Goal: Navigation & Orientation: Find specific page/section

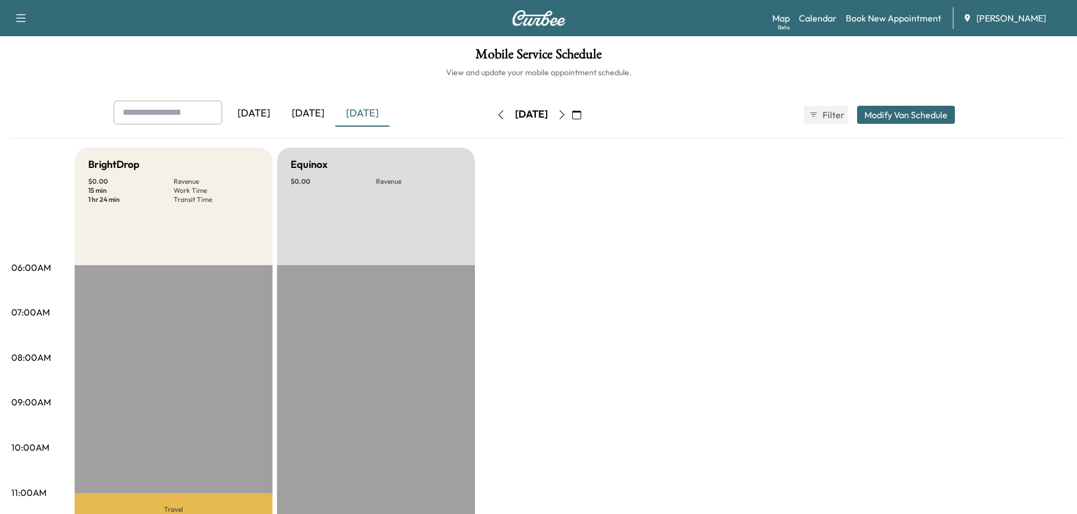
click at [566, 115] on icon "button" at bounding box center [561, 114] width 9 height 9
click at [496, 115] on icon "button" at bounding box center [500, 114] width 9 height 9
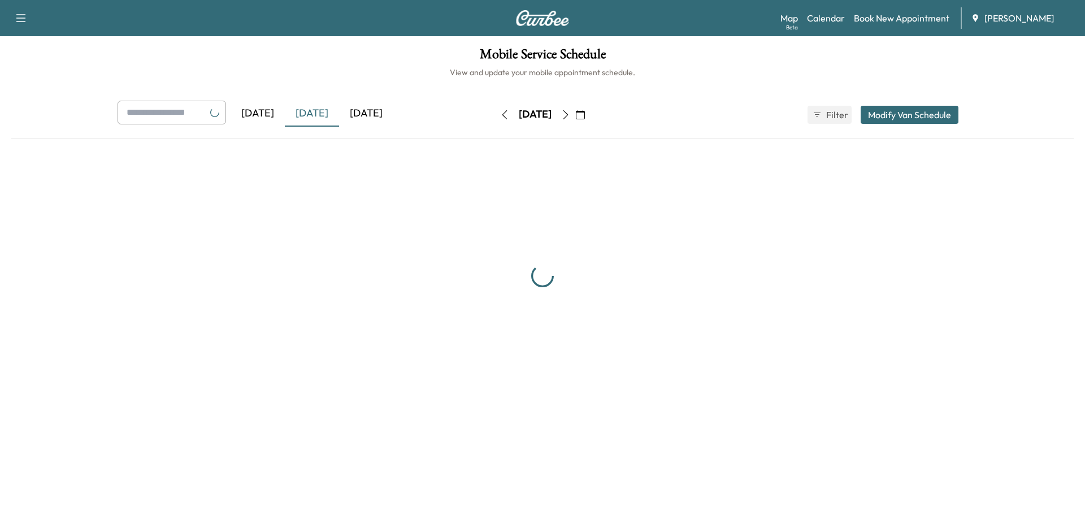
click at [495, 115] on button "button" at bounding box center [504, 115] width 19 height 18
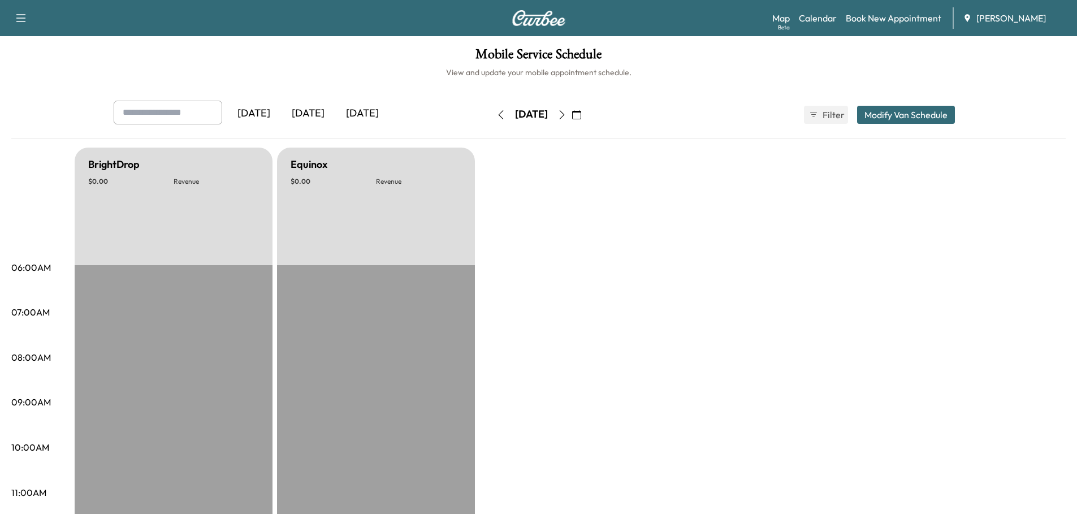
click at [496, 115] on icon "button" at bounding box center [500, 114] width 9 height 9
click at [496, 112] on icon "button" at bounding box center [500, 114] width 9 height 9
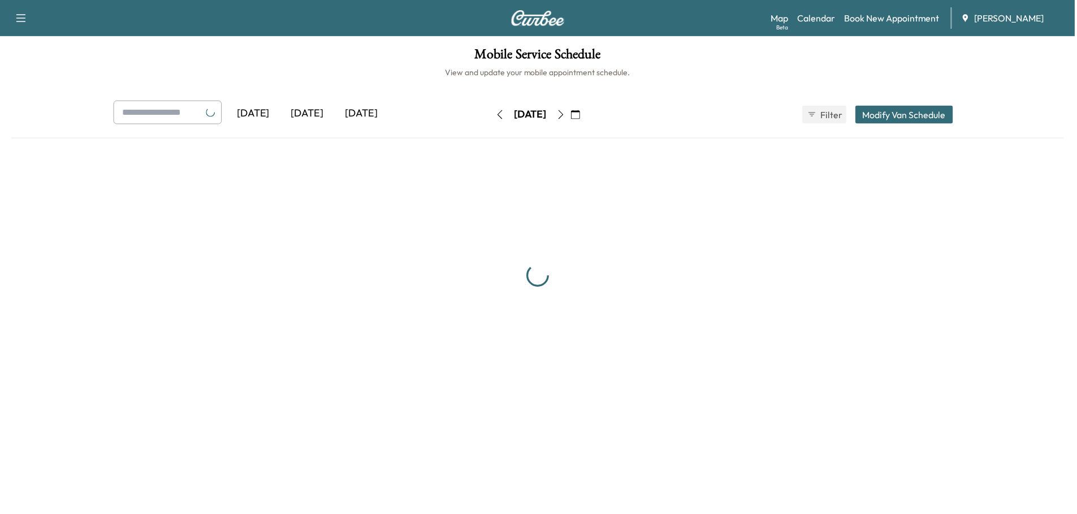
click at [491, 112] on button "button" at bounding box center [500, 115] width 19 height 18
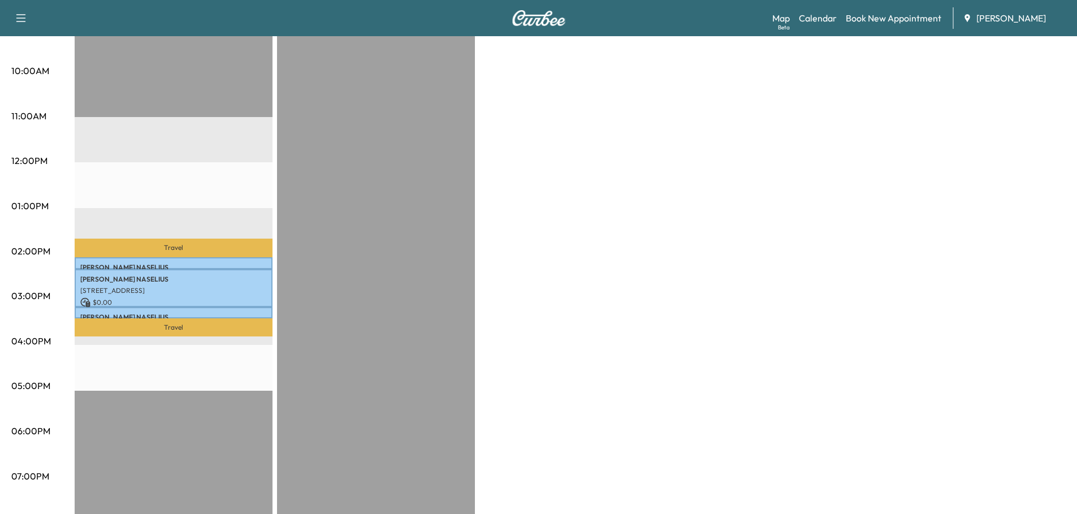
scroll to position [396, 0]
